Goal: Information Seeking & Learning: Find specific fact

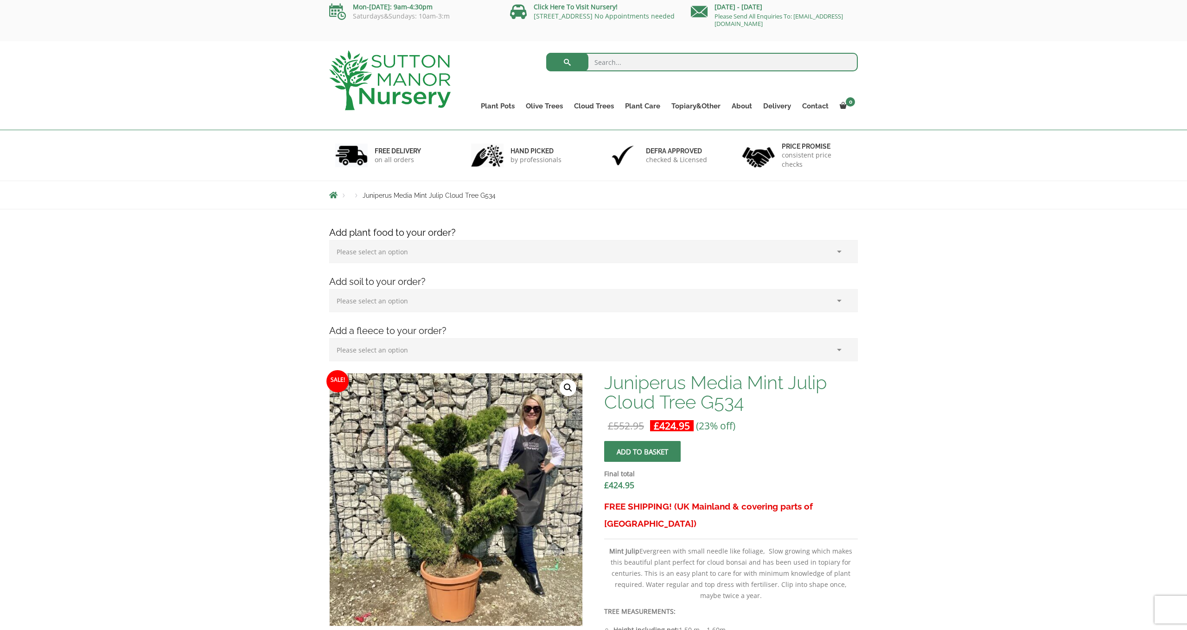
scroll to position [5, 0]
click at [646, 63] on input "search" at bounding box center [702, 62] width 312 height 19
type input "nana"
click at [567, 62] on button "submit" at bounding box center [567, 62] width 42 height 19
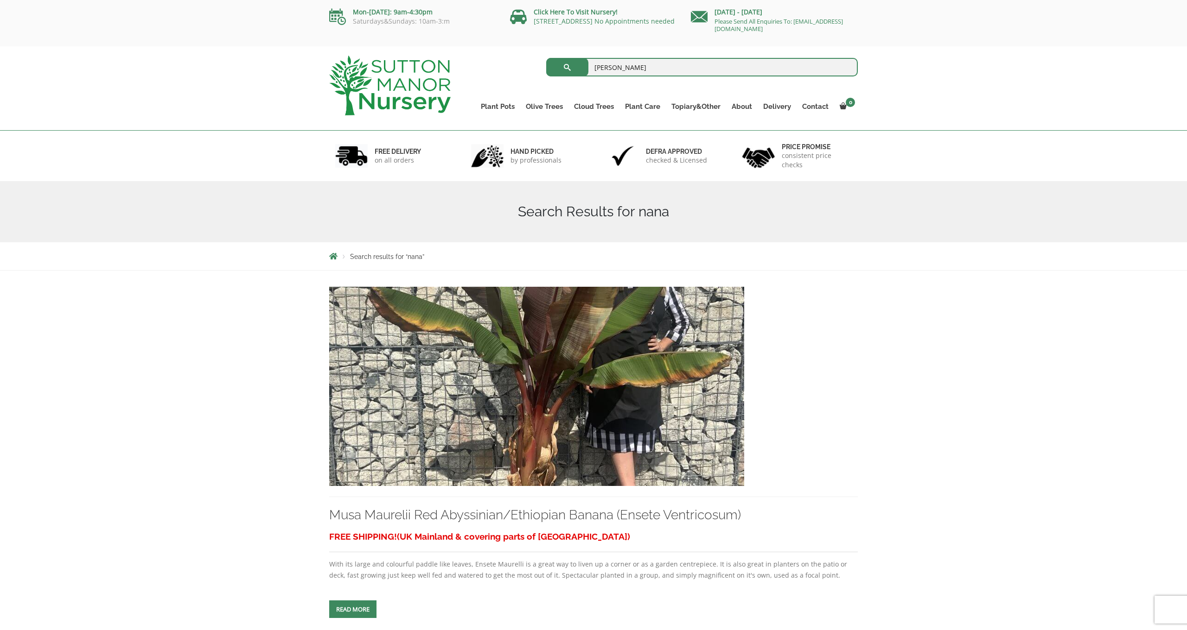
type input "[PERSON_NAME]"
click at [567, 67] on button "submit" at bounding box center [567, 67] width 42 height 19
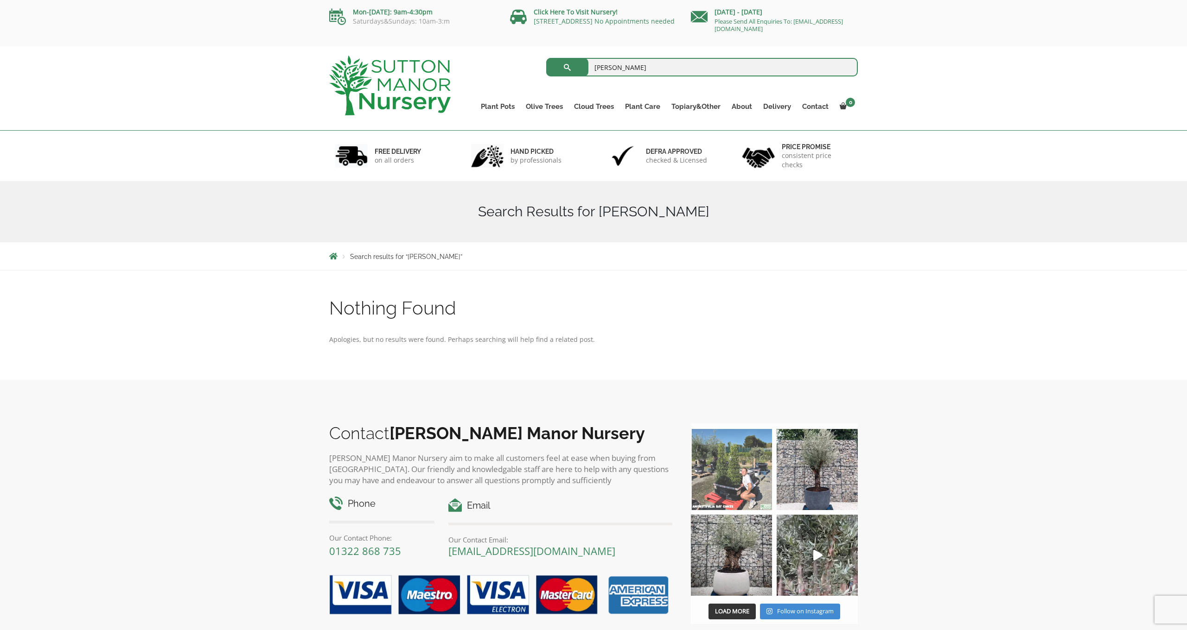
click at [743, 456] on img at bounding box center [731, 469] width 81 height 81
